Goal: Information Seeking & Learning: Stay updated

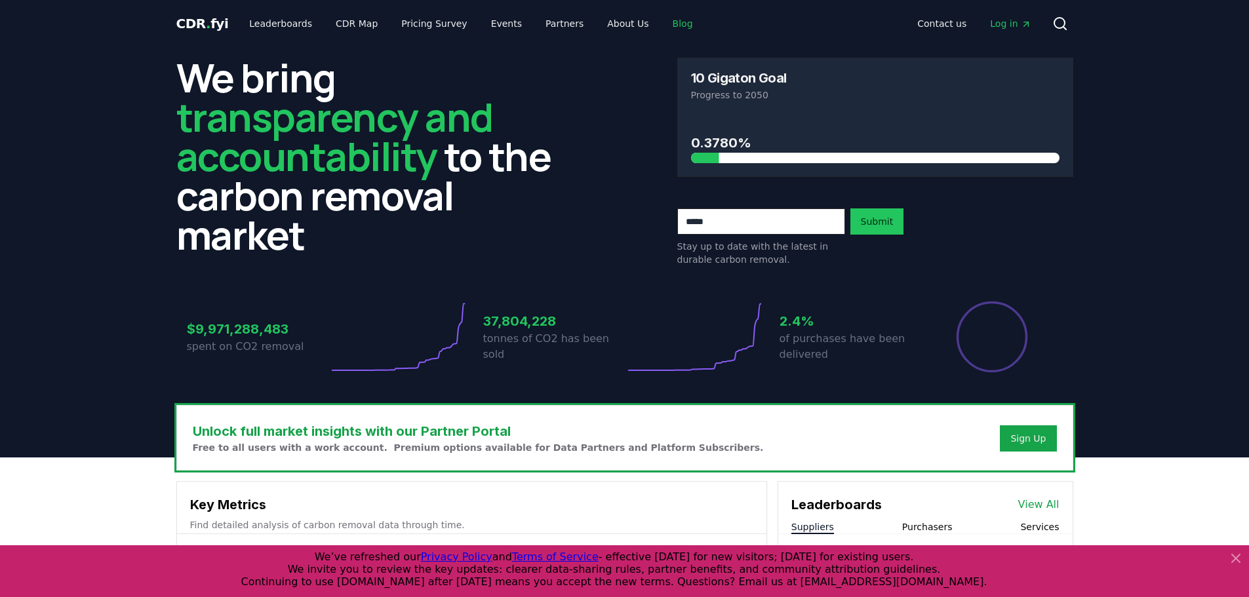
click at [662, 22] on link "Blog" at bounding box center [682, 24] width 41 height 24
click at [662, 24] on link "Blog" at bounding box center [682, 24] width 41 height 24
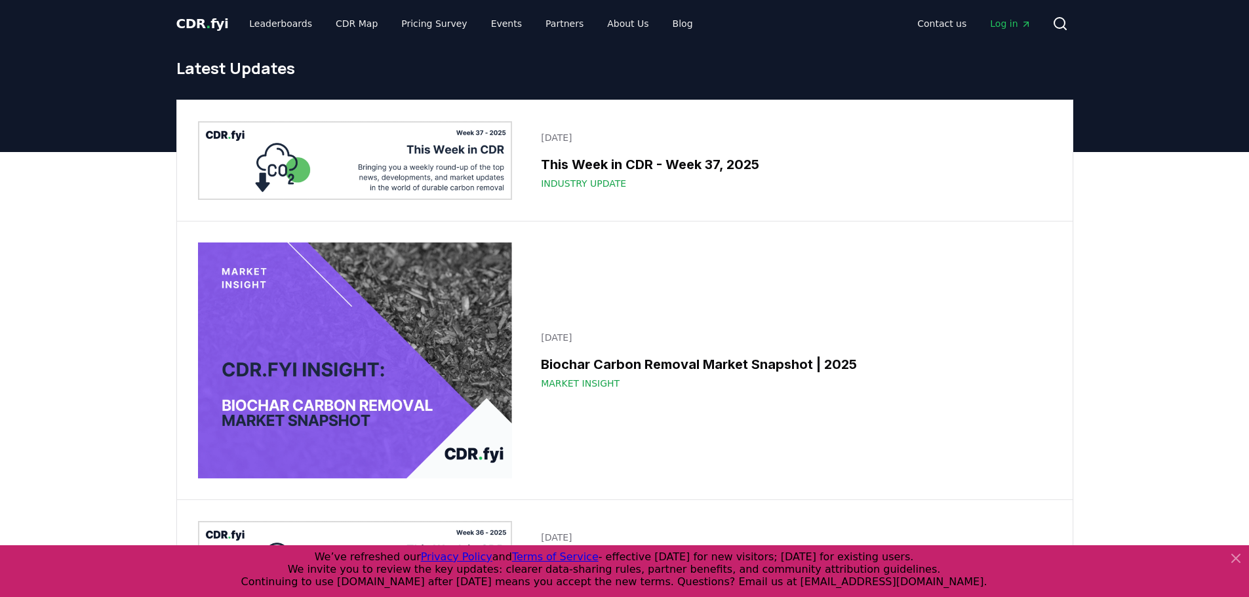
click at [462, 132] on img at bounding box center [355, 160] width 315 height 79
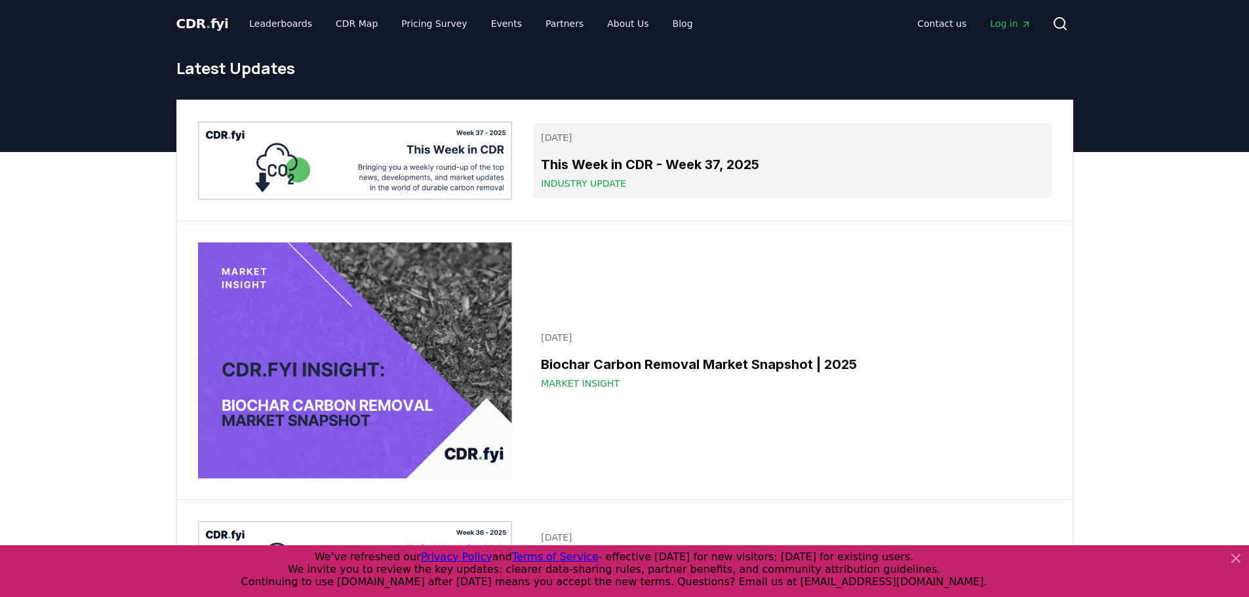
click at [593, 163] on h3 "This Week in CDR - Week 37, 2025" at bounding box center [792, 165] width 502 height 20
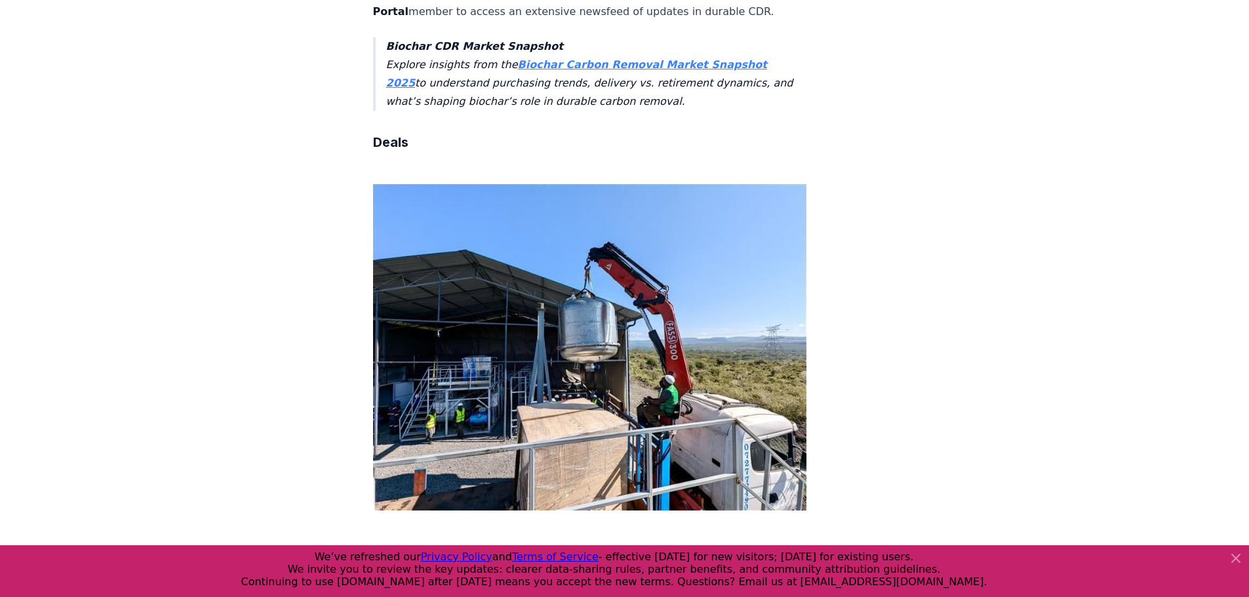
scroll to position [918, 0]
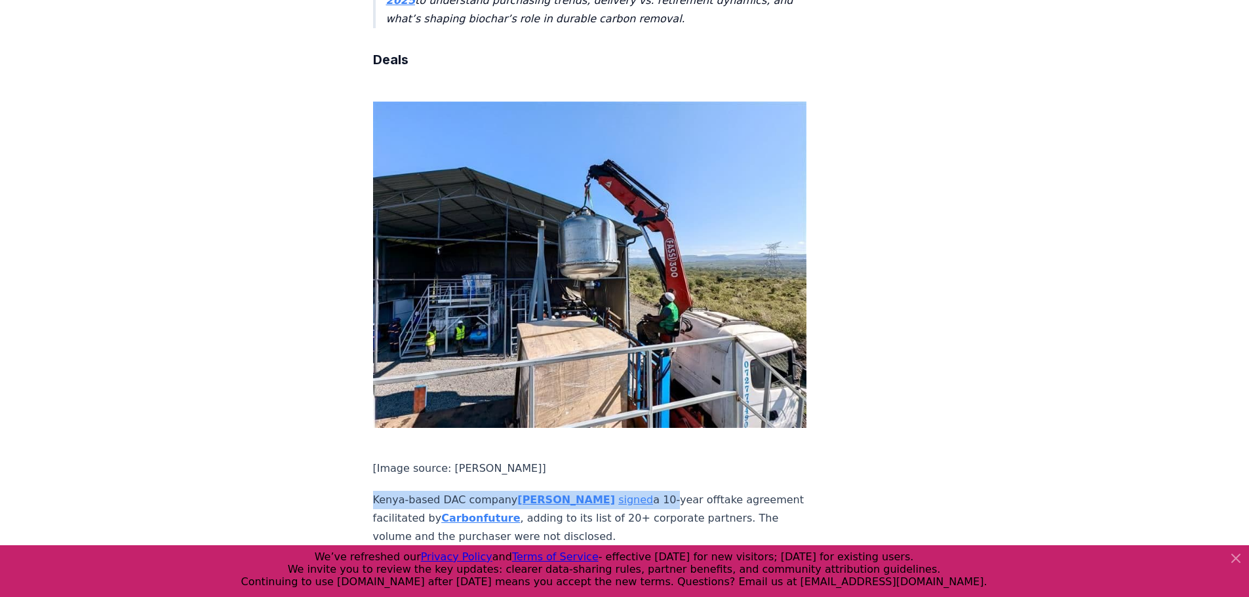
drag, startPoint x: 355, startPoint y: 121, endPoint x: 642, endPoint y: 123, distance: 287.2
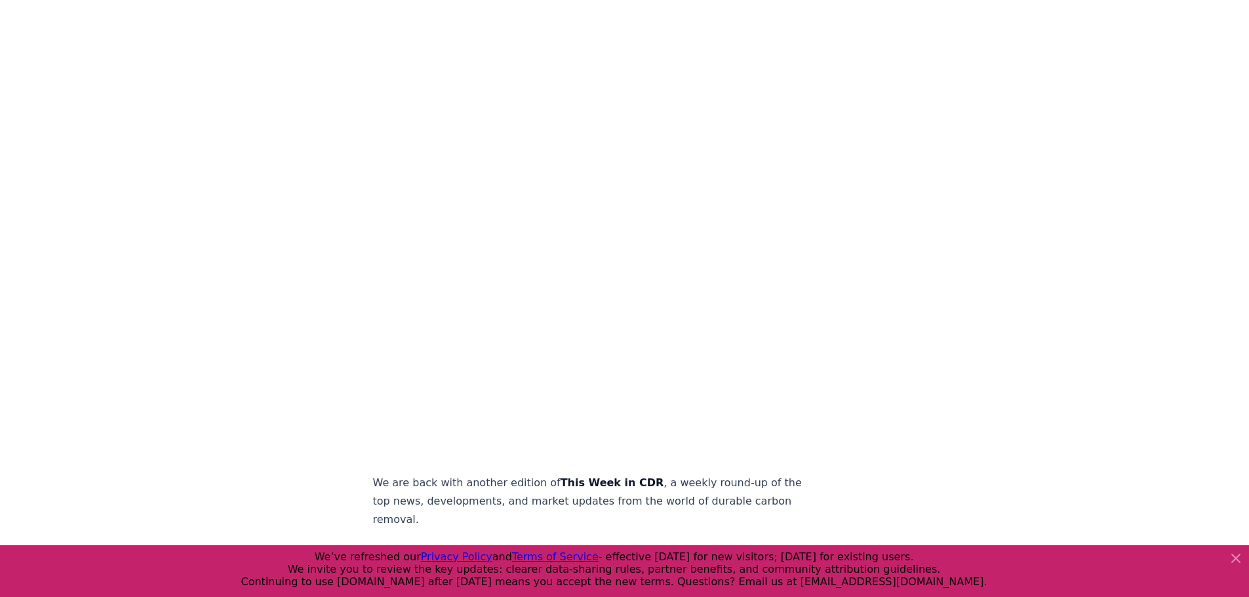
scroll to position [131, 0]
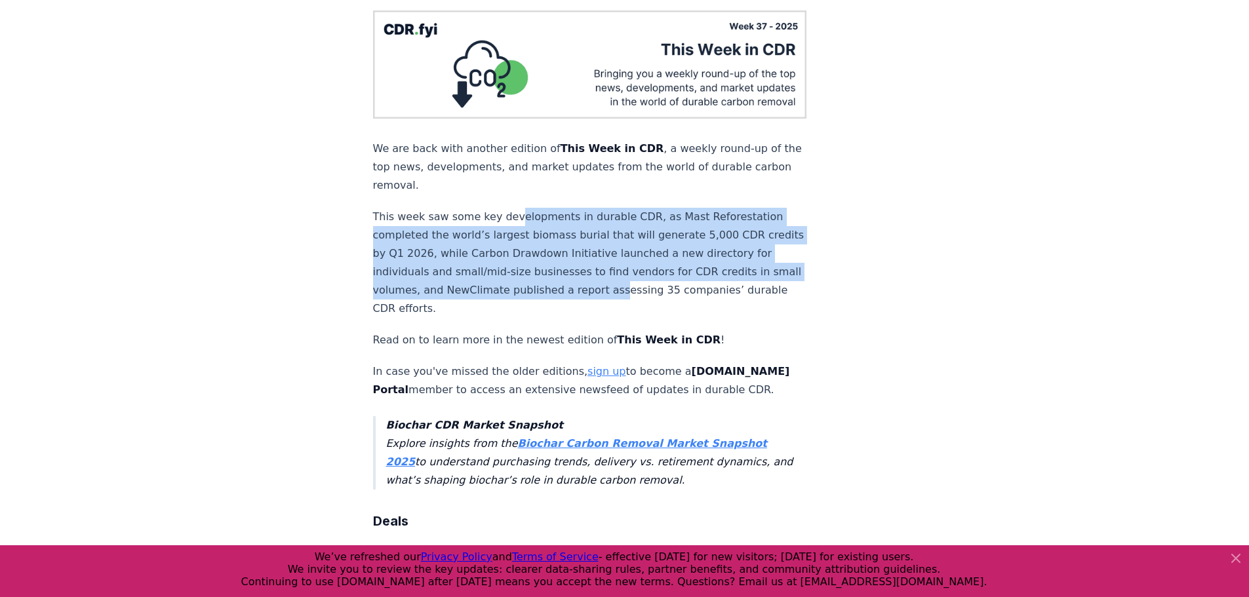
drag, startPoint x: 579, startPoint y: 197, endPoint x: 607, endPoint y: 262, distance: 70.8
click at [614, 266] on p "This week saw some key developments in durable CDR, as Mast Reforestation compl…" at bounding box center [590, 263] width 434 height 110
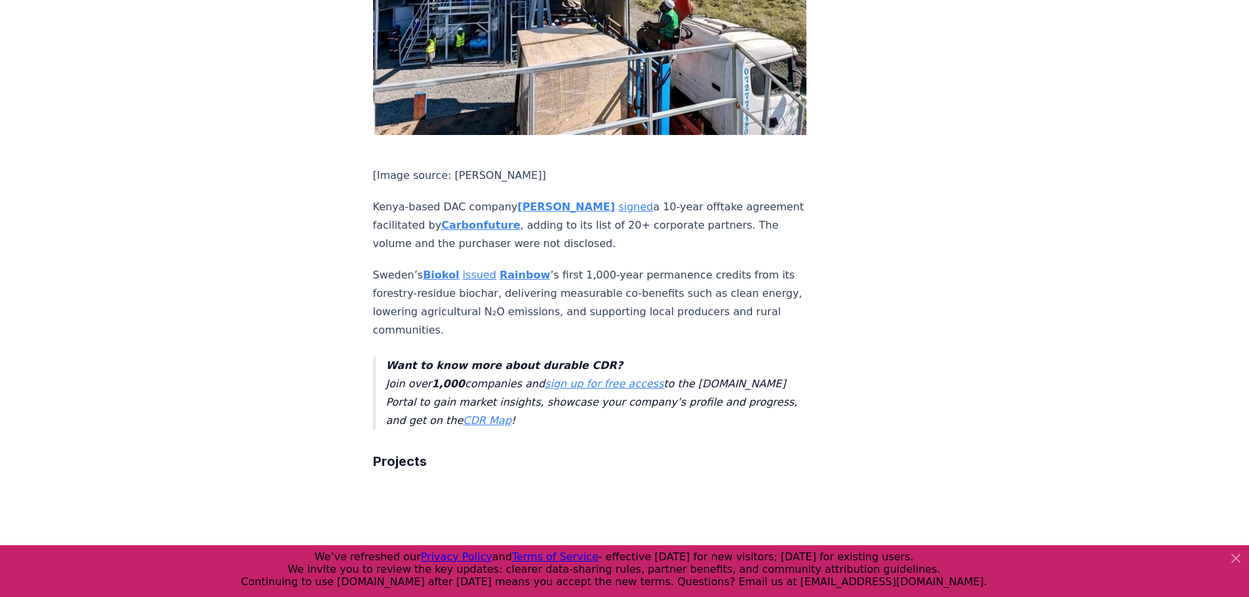
scroll to position [885, 0]
